Goal: Find specific fact: Find specific fact

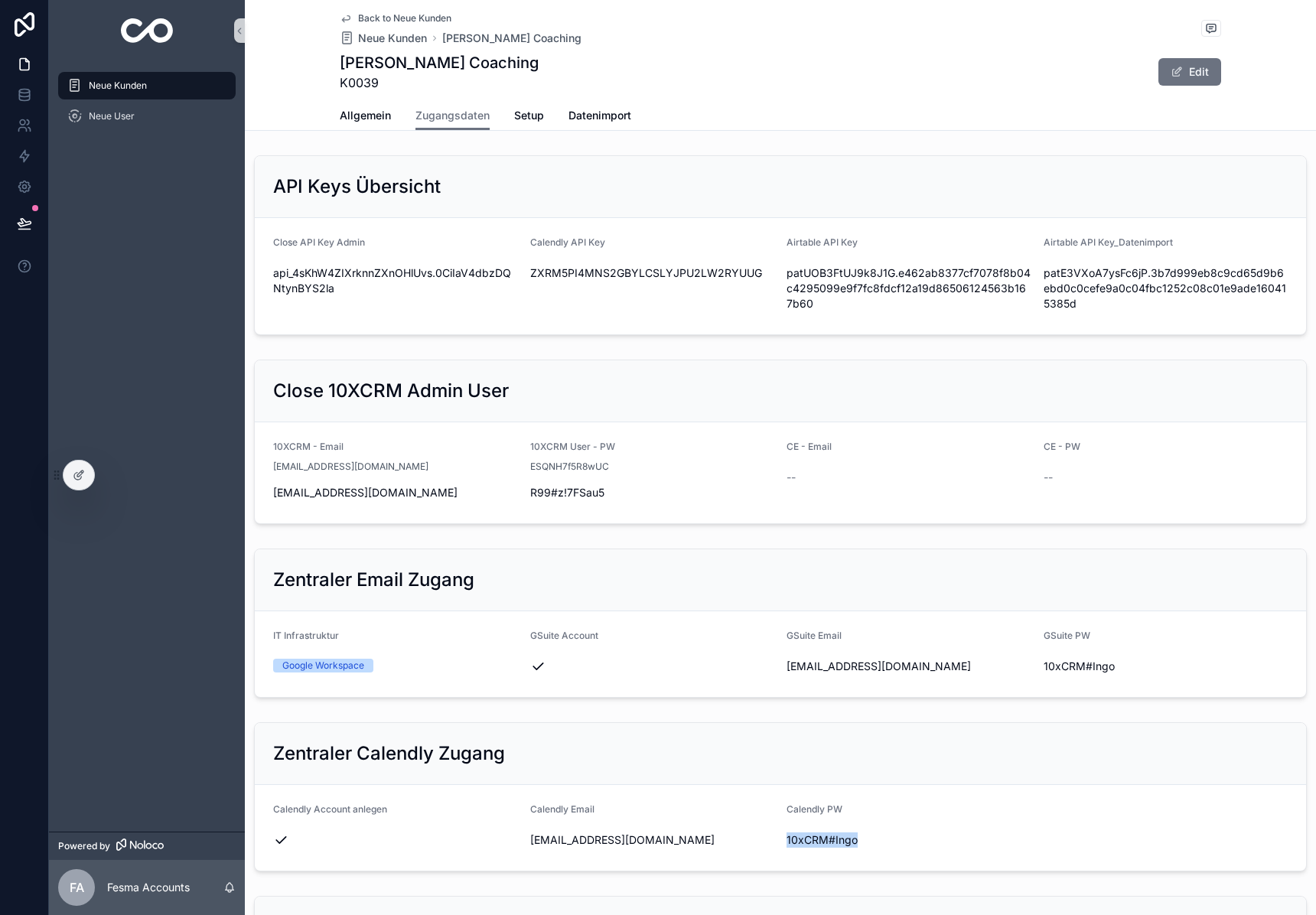
scroll to position [306, 0]
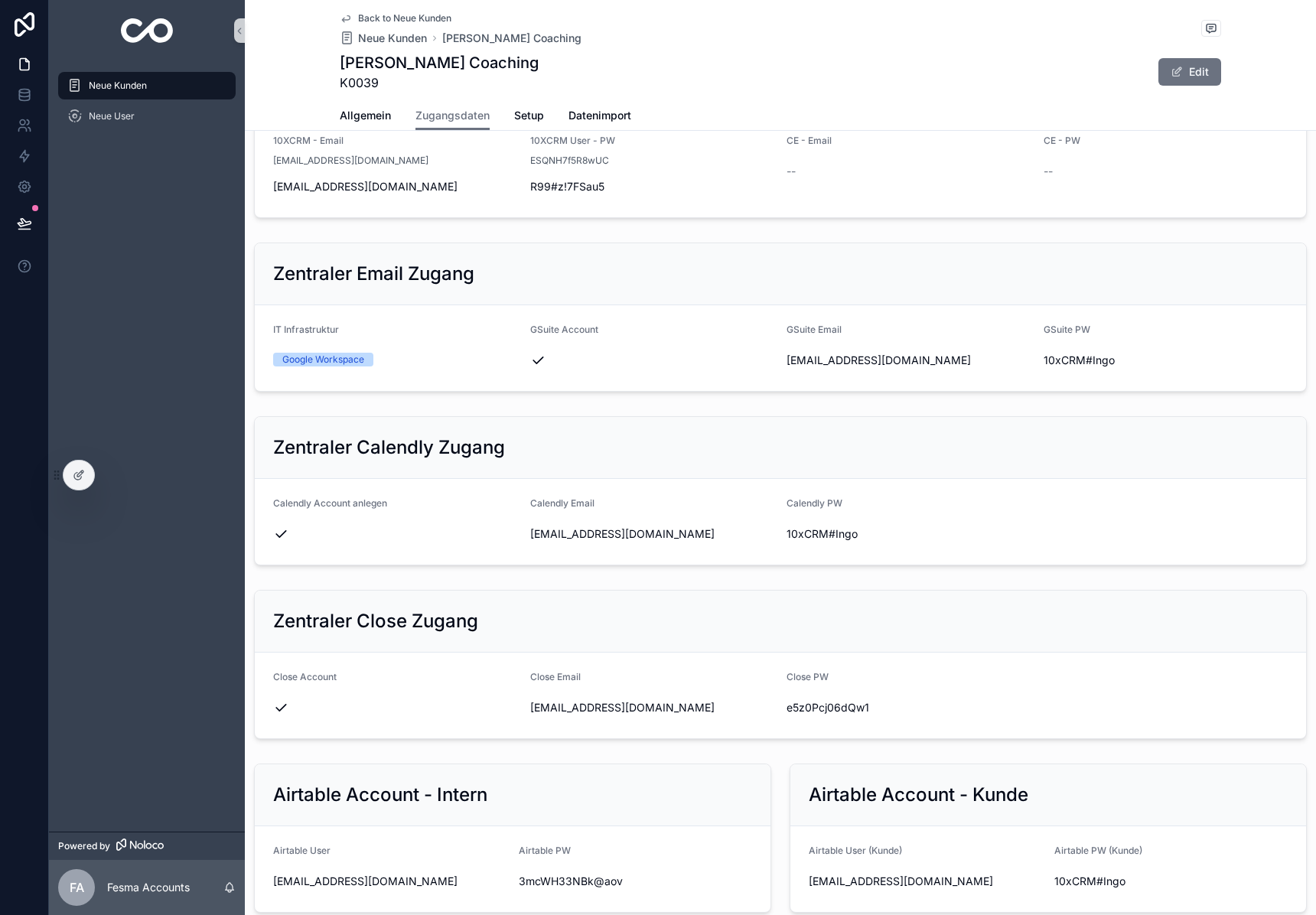
click at [139, 44] on div "scrollable content" at bounding box center [147, 31] width 196 height 61
click at [169, 29] on img "scrollable content" at bounding box center [148, 31] width 53 height 25
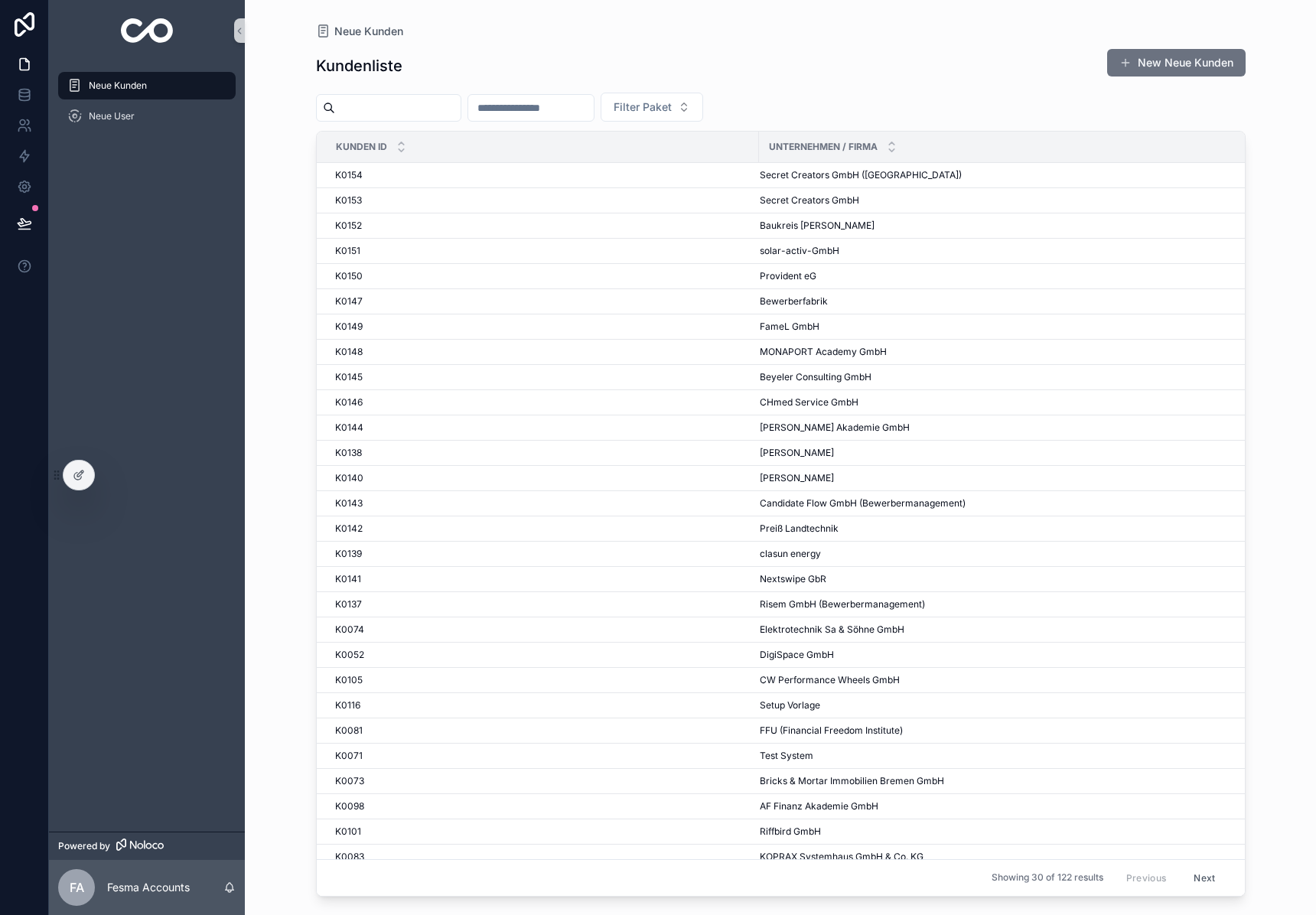
click at [359, 101] on input "scrollable content" at bounding box center [397, 108] width 125 height 22
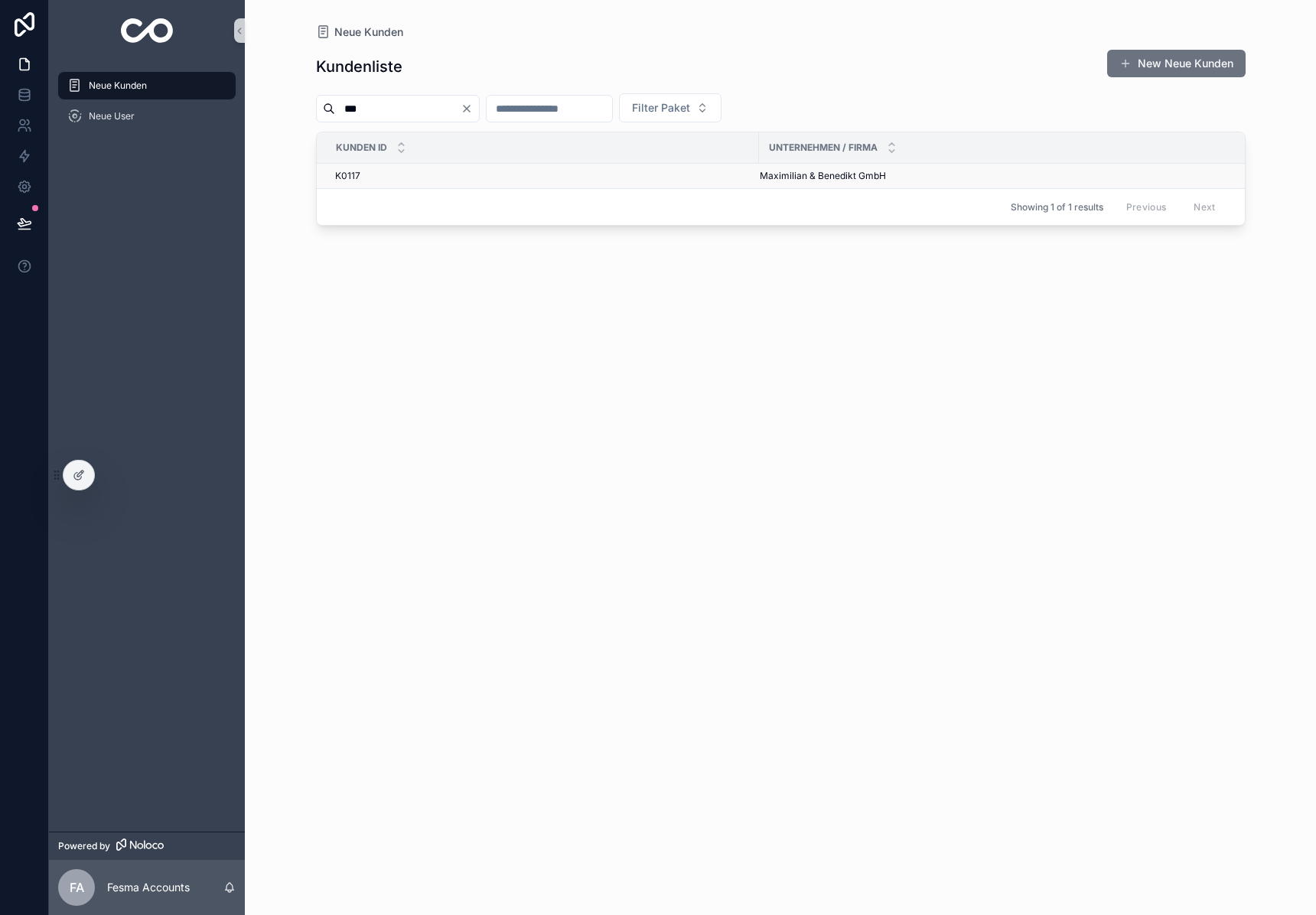
type input "***"
click at [785, 175] on span "Maximilian & Benedikt GmbH" at bounding box center [823, 175] width 126 height 12
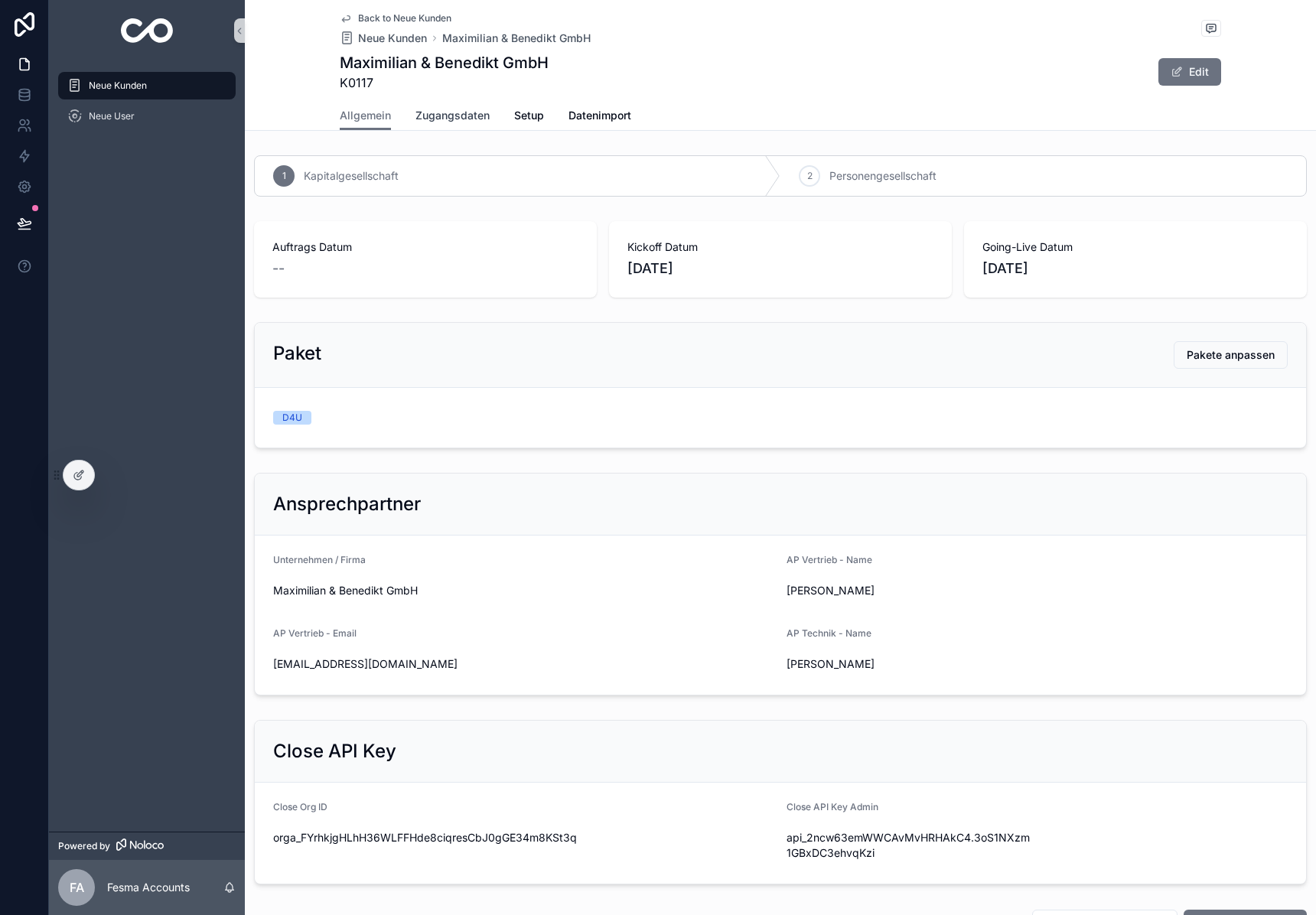
click at [436, 118] on span "Zugangsdaten" at bounding box center [452, 116] width 74 height 16
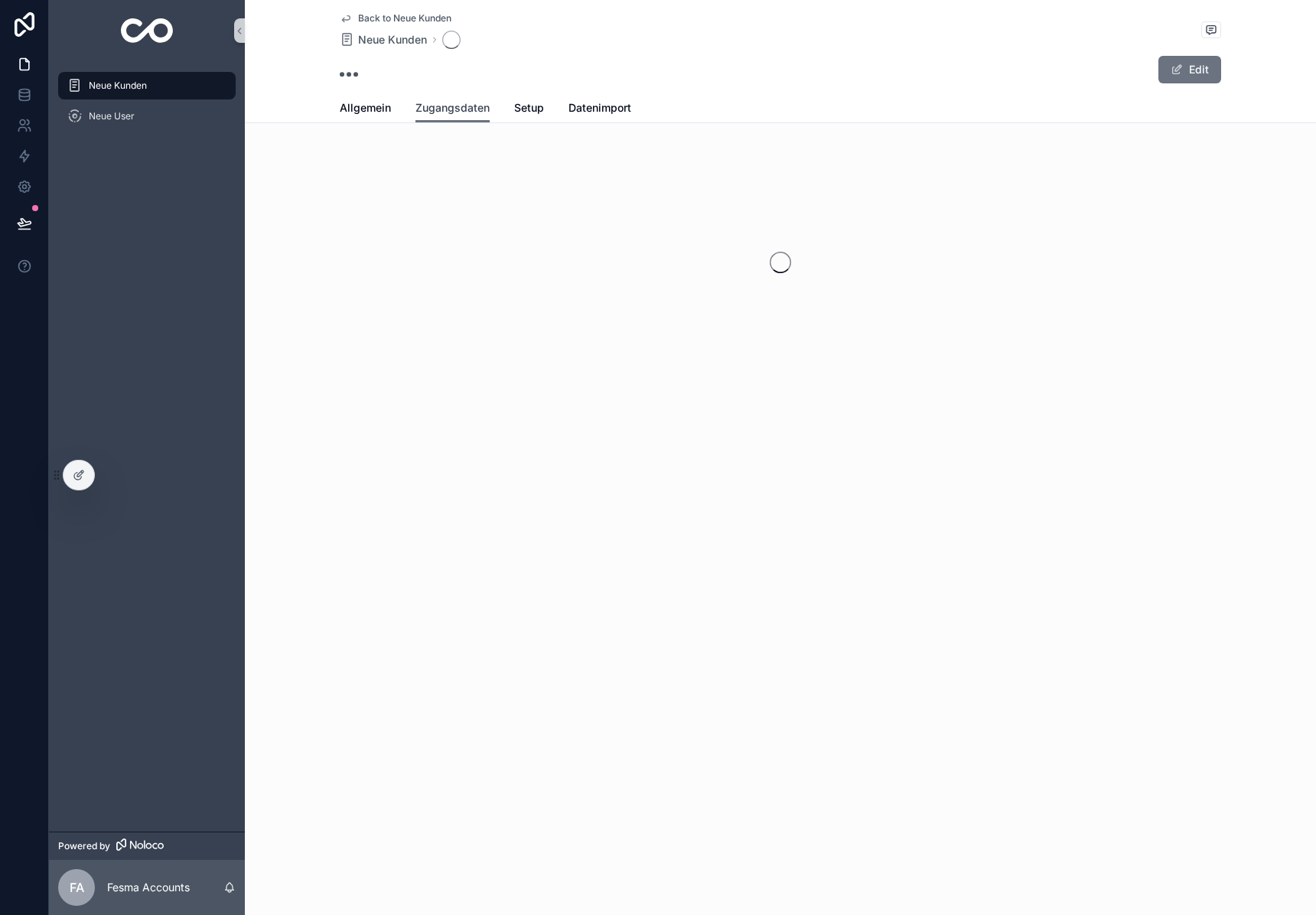
click at [472, 110] on span "Zugangsdaten" at bounding box center [452, 108] width 74 height 16
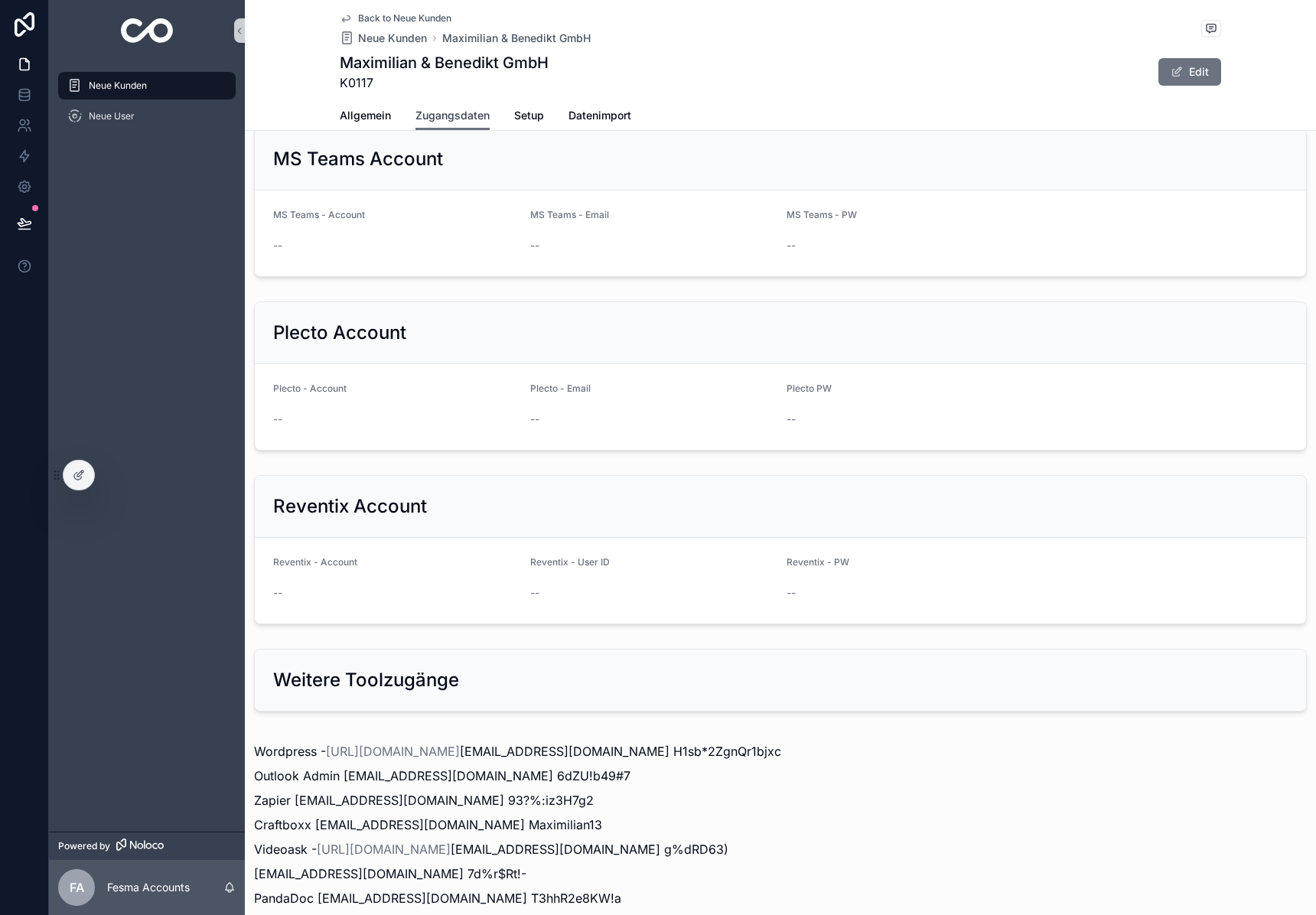
scroll to position [1518, 0]
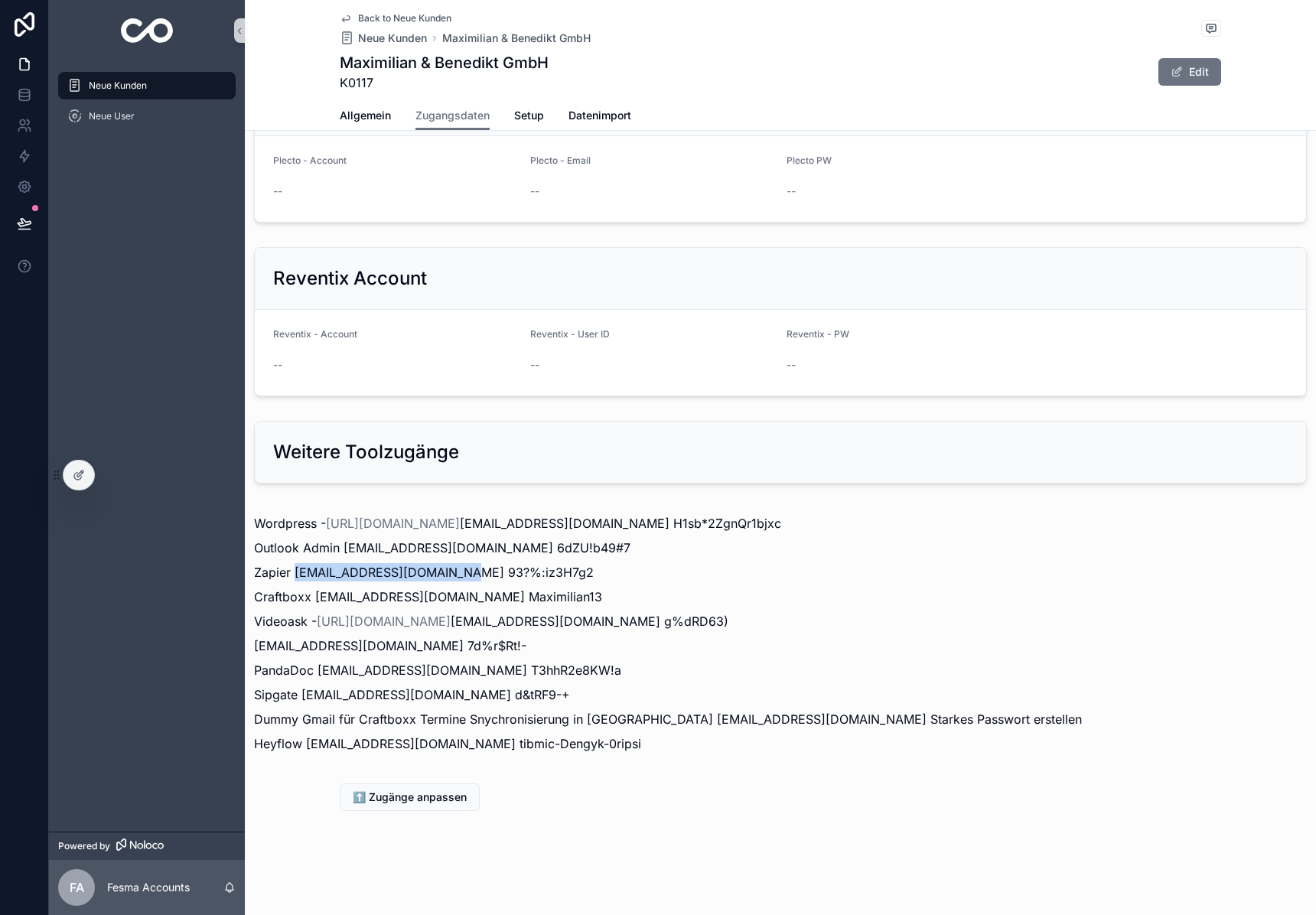
drag, startPoint x: 294, startPoint y: 572, endPoint x: 456, endPoint y: 574, distance: 162.0
click at [456, 574] on p "Zapier [EMAIL_ADDRESS][DOMAIN_NAME] 93?%:iz3H7g2" at bounding box center [780, 572] width 1053 height 19
copy p "[EMAIL_ADDRESS][DOMAIN_NAME]"
drag, startPoint x: 462, startPoint y: 568, endPoint x: 572, endPoint y: 572, distance: 110.1
click at [572, 572] on p "Zapier [EMAIL_ADDRESS][DOMAIN_NAME] 93?%:iz3H7g2" at bounding box center [780, 572] width 1053 height 19
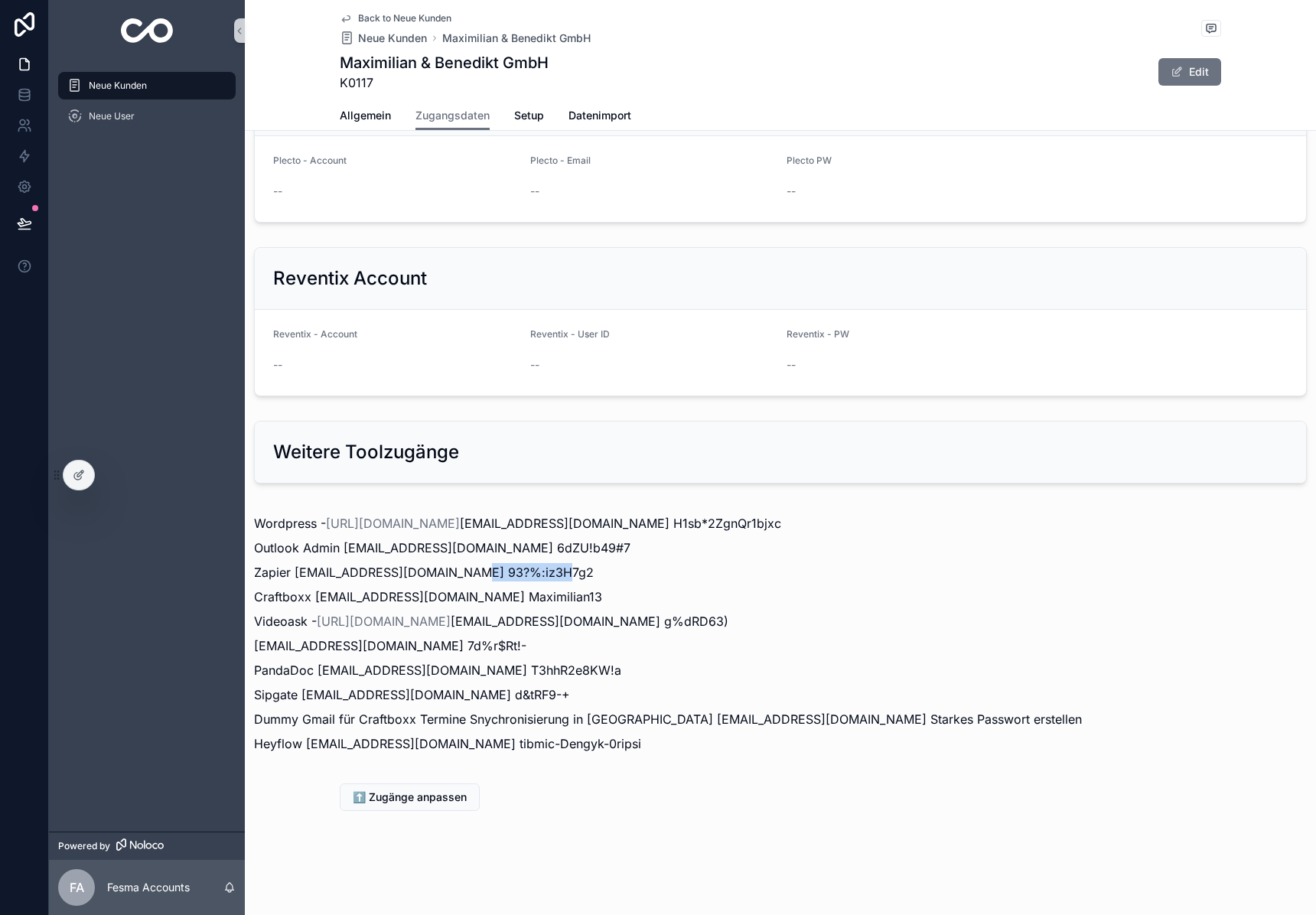
copy p "93?%:iz3H7g2"
click at [654, 402] on div "Reventix Account Reventix - Account -- Reventix - User ID -- Reventix - PW --" at bounding box center [781, 322] width 1072 height 162
click at [606, 422] on div "Weitere Toolzugänge" at bounding box center [781, 452] width 1052 height 61
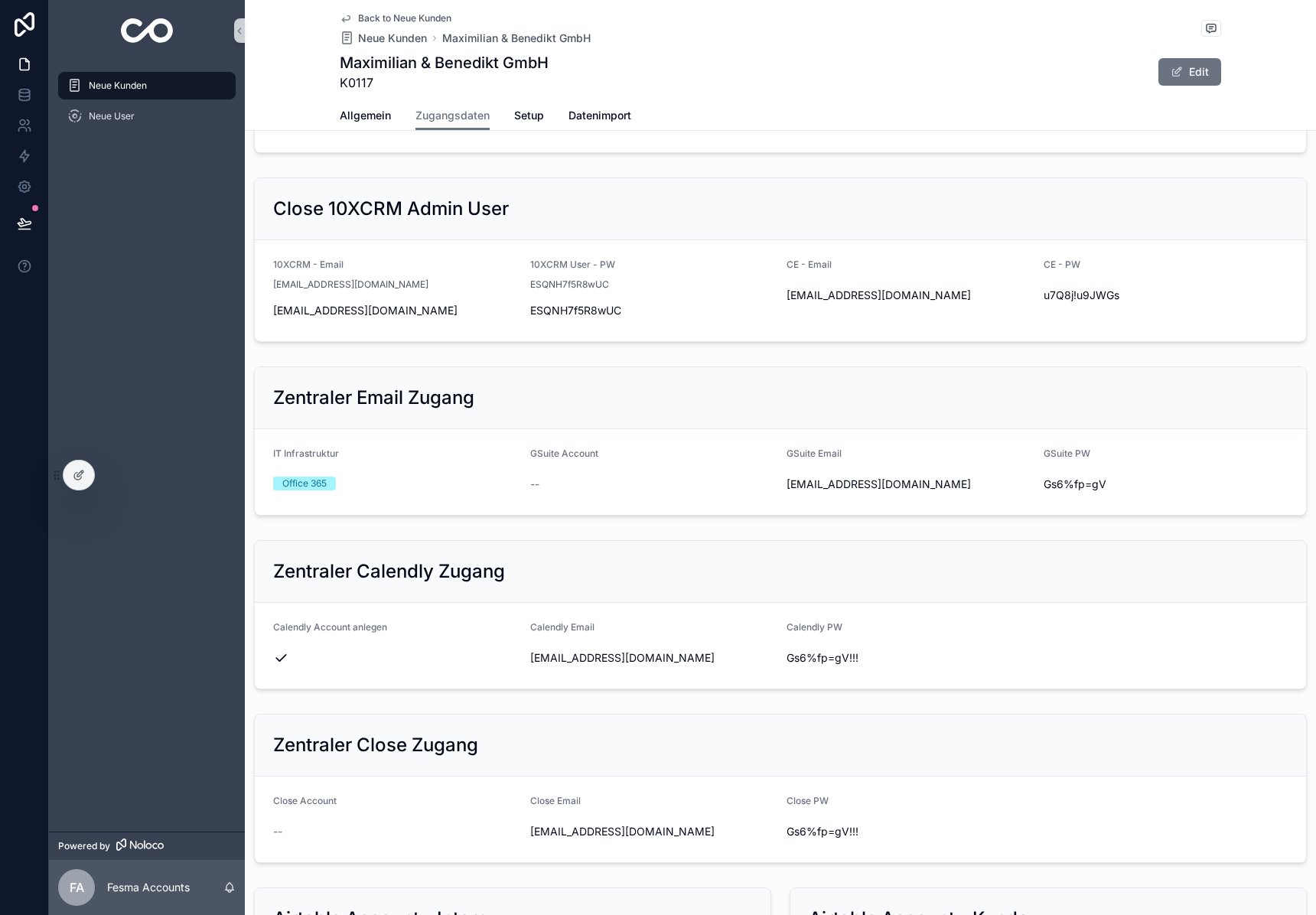
scroll to position [0, 0]
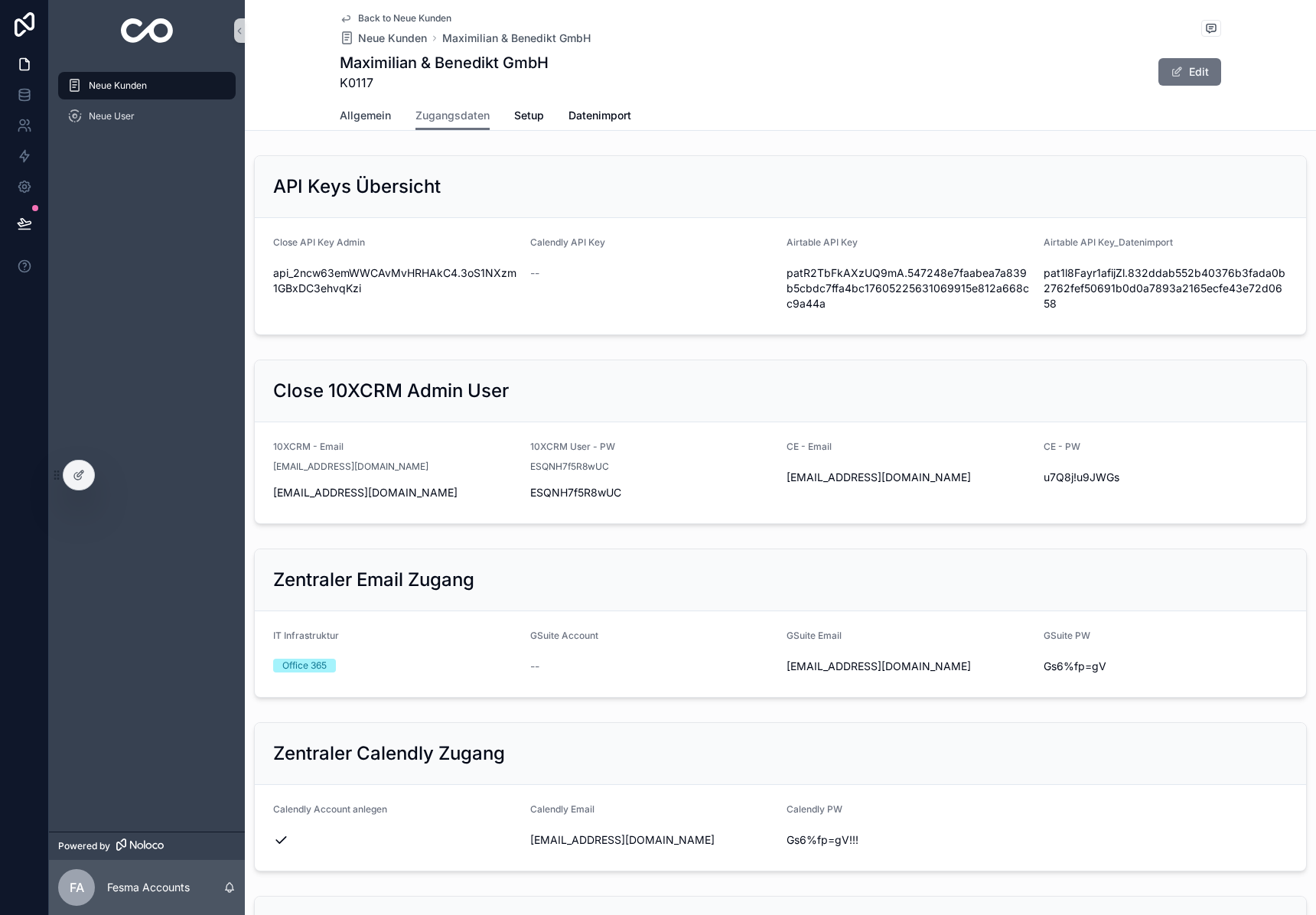
click at [365, 116] on span "Allgemein" at bounding box center [365, 116] width 51 height 16
